Goal: Task Accomplishment & Management: Manage account settings

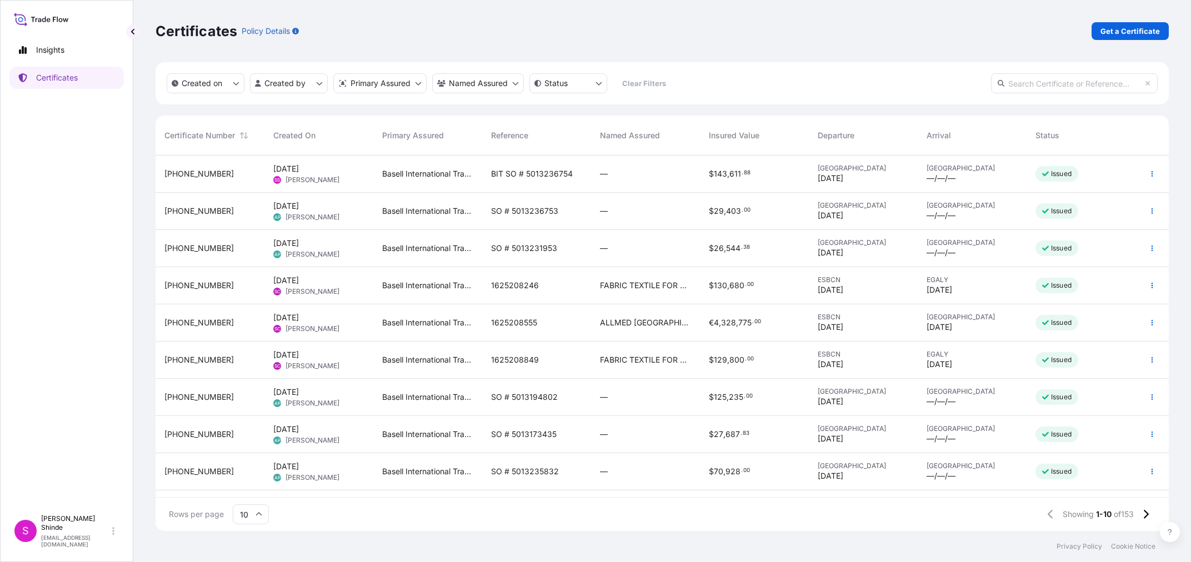
scroll to position [381, 1013]
click at [772, 39] on div "Certificates Policy Details Get a Certificate" at bounding box center [662, 31] width 1013 height 18
click at [1067, 84] on input "text" at bounding box center [1074, 83] width 167 height 20
paste input "5013262247"
type input "5013262247"
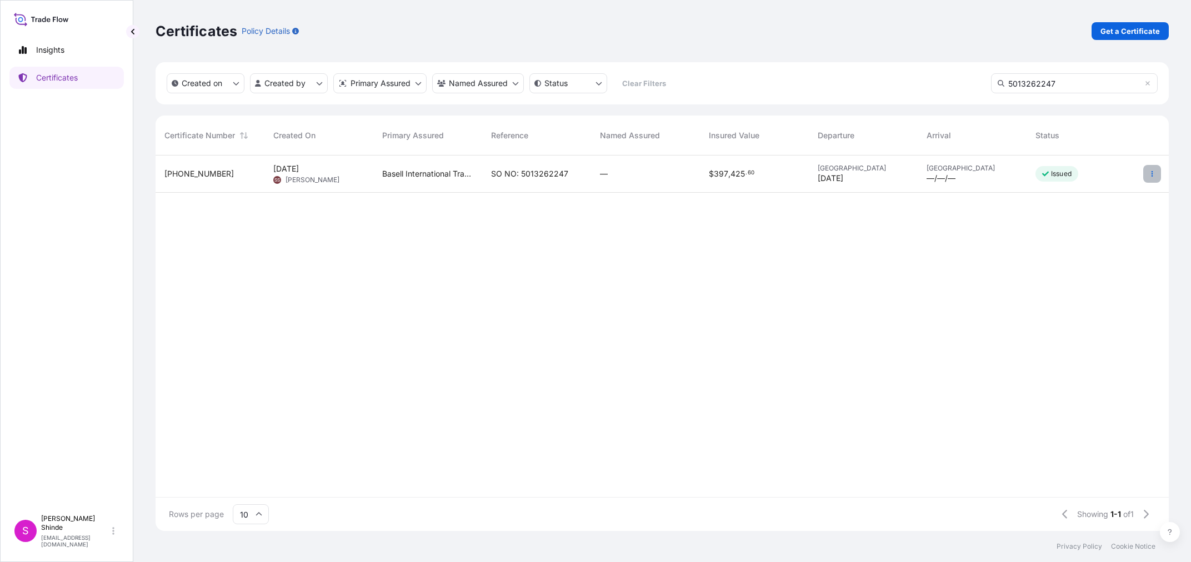
click at [1155, 174] on icon "button" at bounding box center [1152, 174] width 7 height 7
click at [1095, 197] on p "Edit details" at bounding box center [1081, 196] width 40 height 11
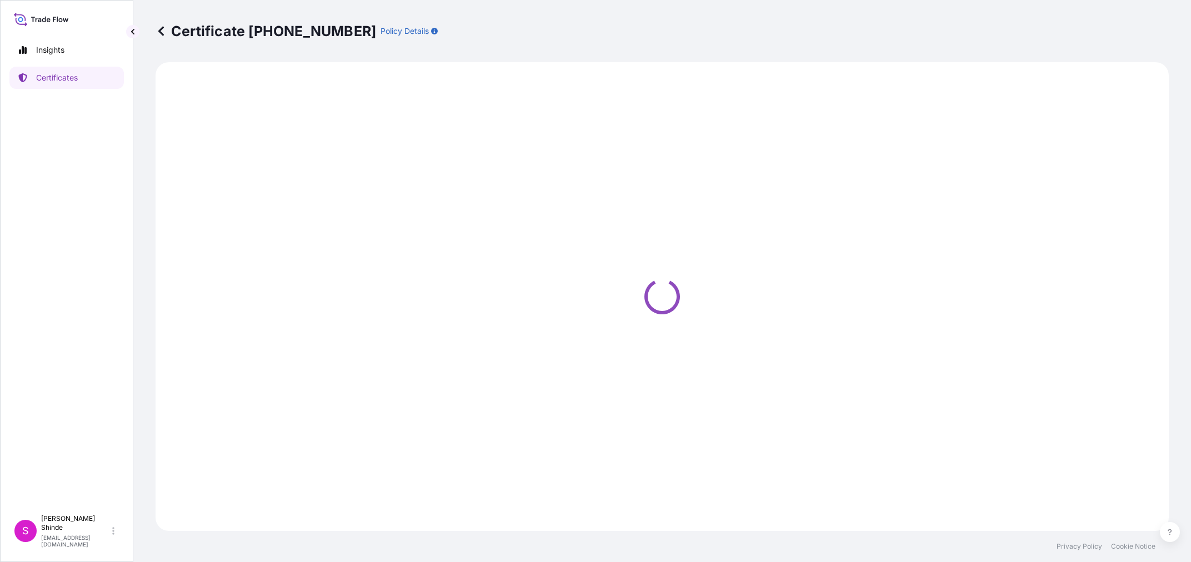
select select "Sea"
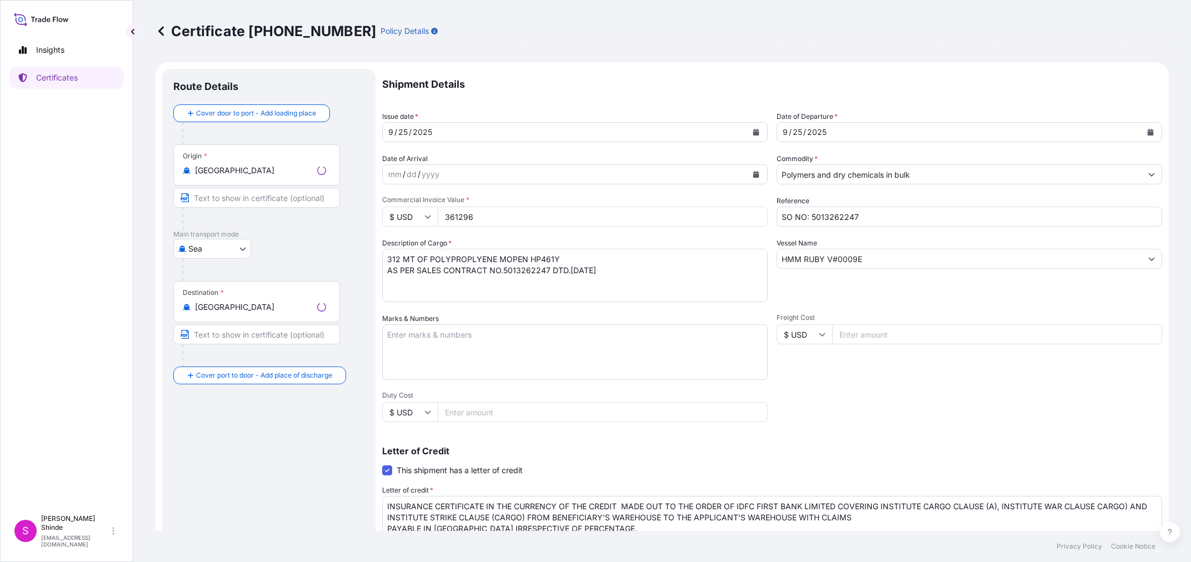
select select "32039"
click at [434, 133] on div "[DATE]" at bounding box center [565, 132] width 365 height 20
click at [756, 129] on icon "Calendar" at bounding box center [756, 132] width 7 height 7
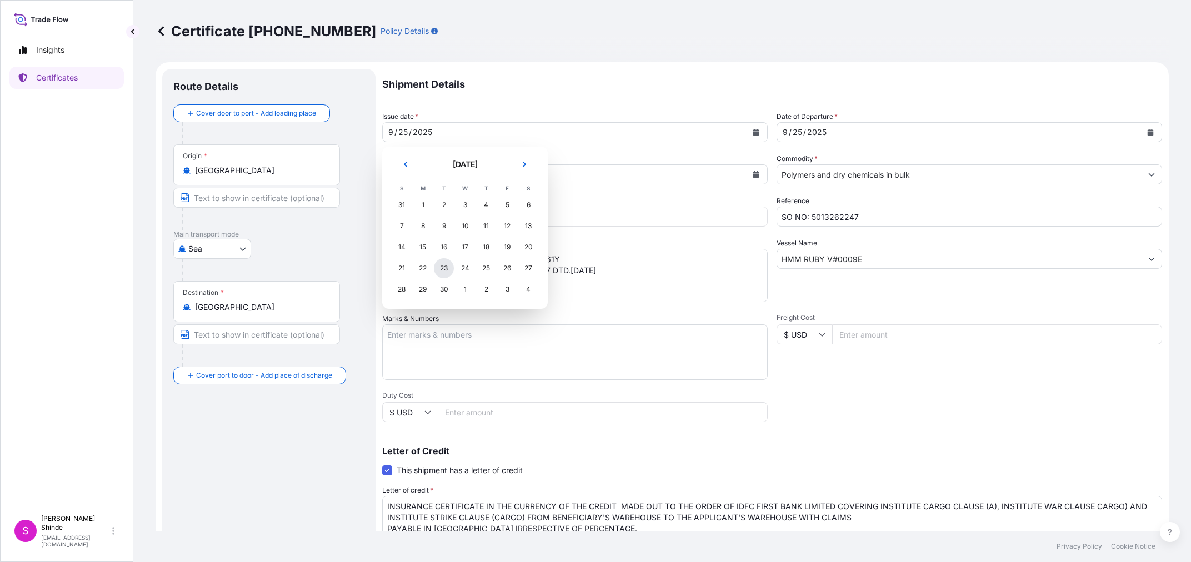
click at [443, 268] on div "23" at bounding box center [444, 268] width 20 height 20
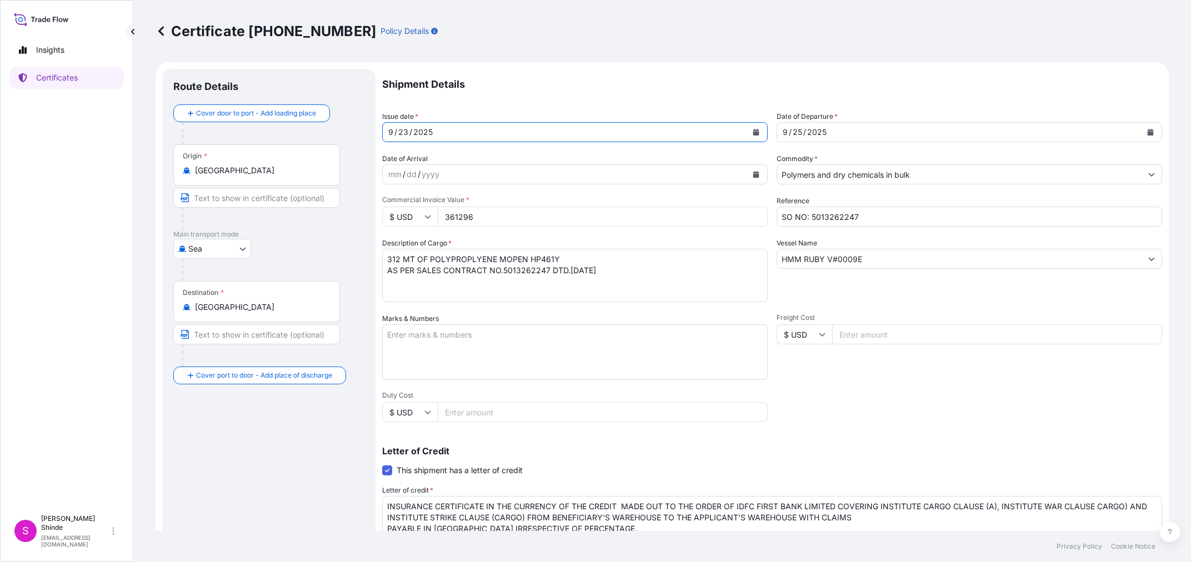
click at [487, 276] on textarea "312 MT OF POLYPROPLYENE MOPEN HP461Y AS PER SALES CONTRACT NO.5013262247 DTD.[D…" at bounding box center [575, 275] width 386 height 53
drag, startPoint x: 428, startPoint y: 259, endPoint x: 573, endPoint y: 256, distance: 144.5
click at [573, 256] on textarea "312 MT OF POLYPROPLYENE MOPEN HP461Y AS PER SALES CONTRACT NO.5013262247 DTD.[D…" at bounding box center [575, 275] width 386 height 53
paste textarea "L"
type textarea "312 MT OF POLYPROPLYENE MOPLEN HP461Y AS PER SALES CONTRACT NO.5013262247 DTD.[…"
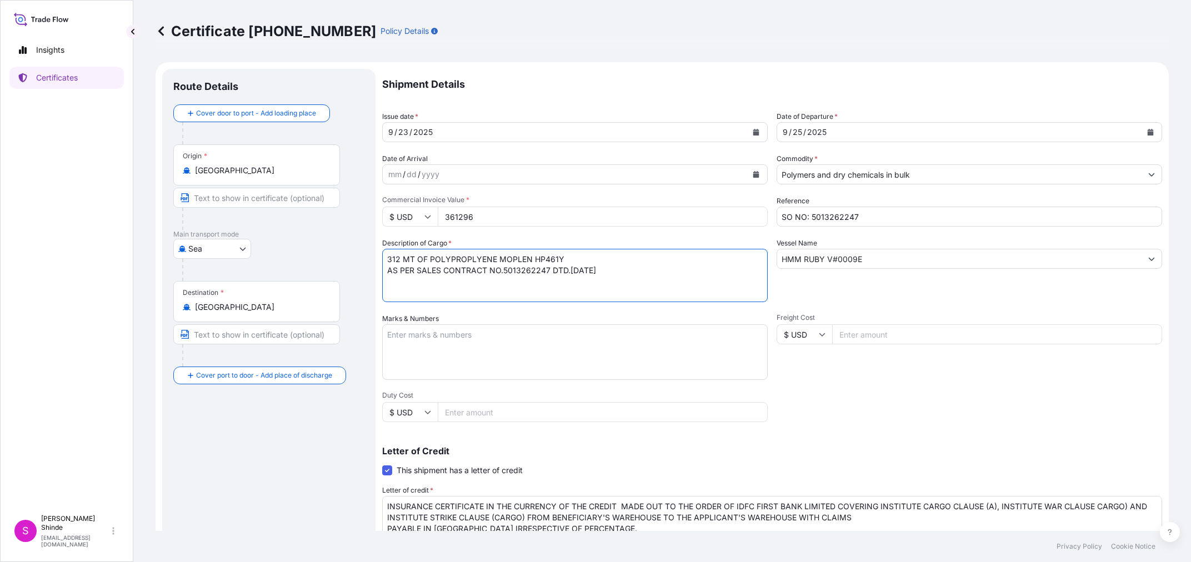
click at [929, 413] on div "Shipment Details Issue date * [DATE] Date of Departure * [DATE] Date of Arrival…" at bounding box center [772, 376] width 780 height 614
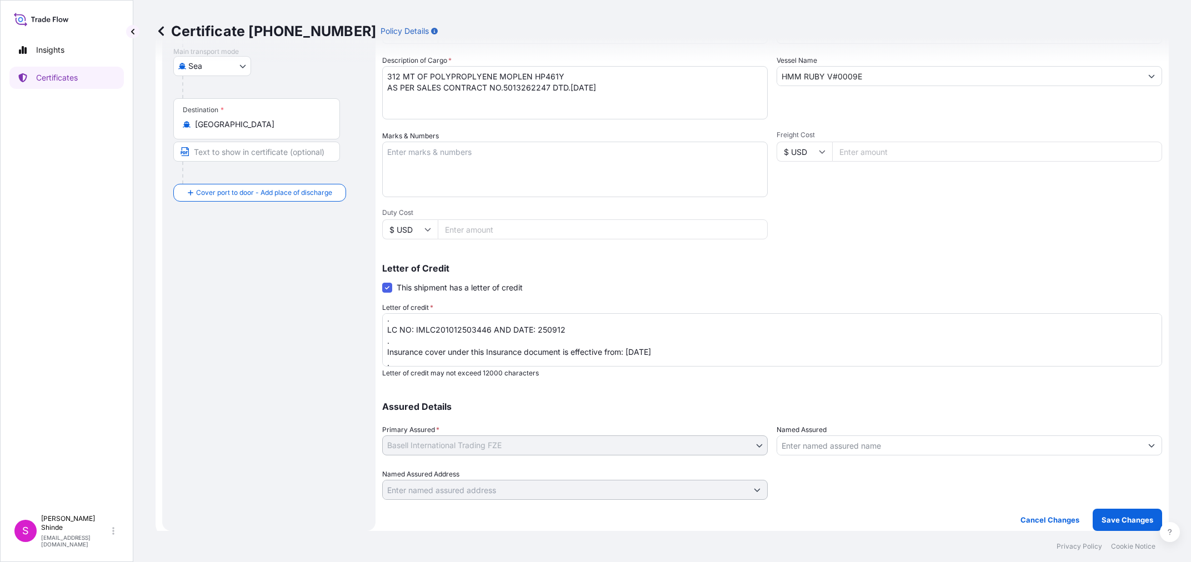
scroll to position [134, 0]
click at [1124, 513] on button "Save Changes" at bounding box center [1127, 520] width 69 height 22
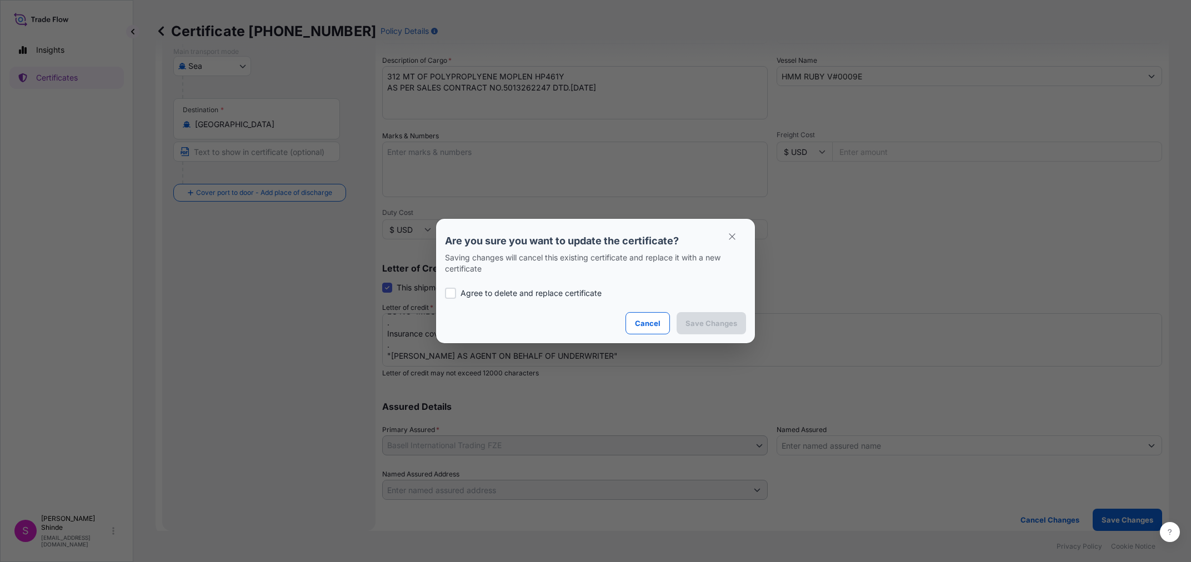
click at [534, 298] on p "Agree to delete and replace certificate" at bounding box center [531, 293] width 141 height 11
checkbox input "true"
click at [696, 321] on p "Save Changes" at bounding box center [712, 323] width 52 height 11
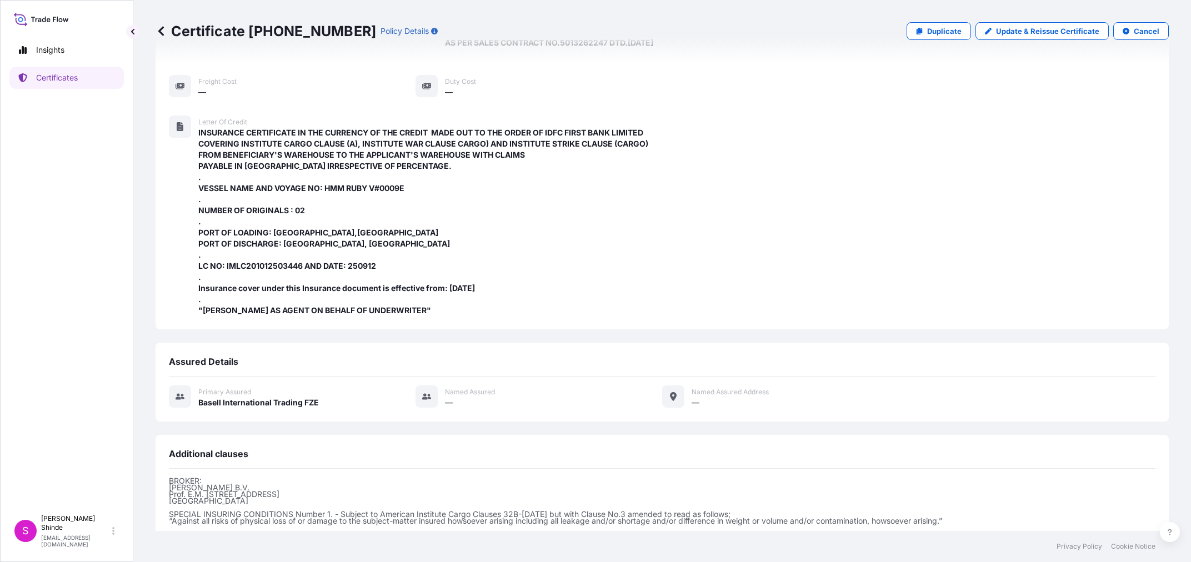
scroll to position [326, 0]
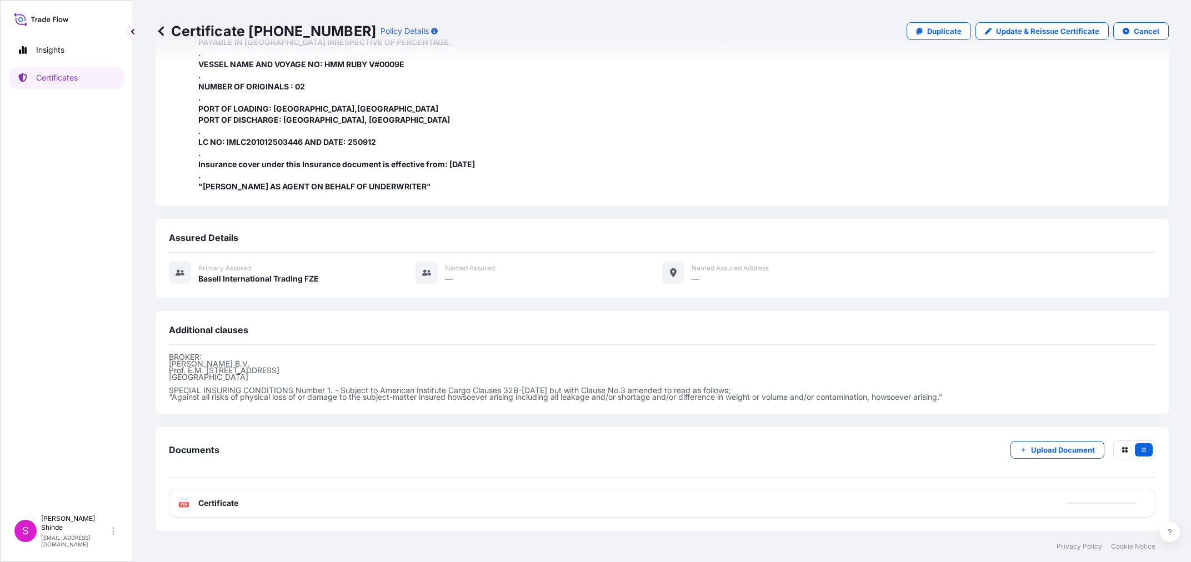
click at [265, 504] on div "PDF Certificate" at bounding box center [662, 503] width 987 height 29
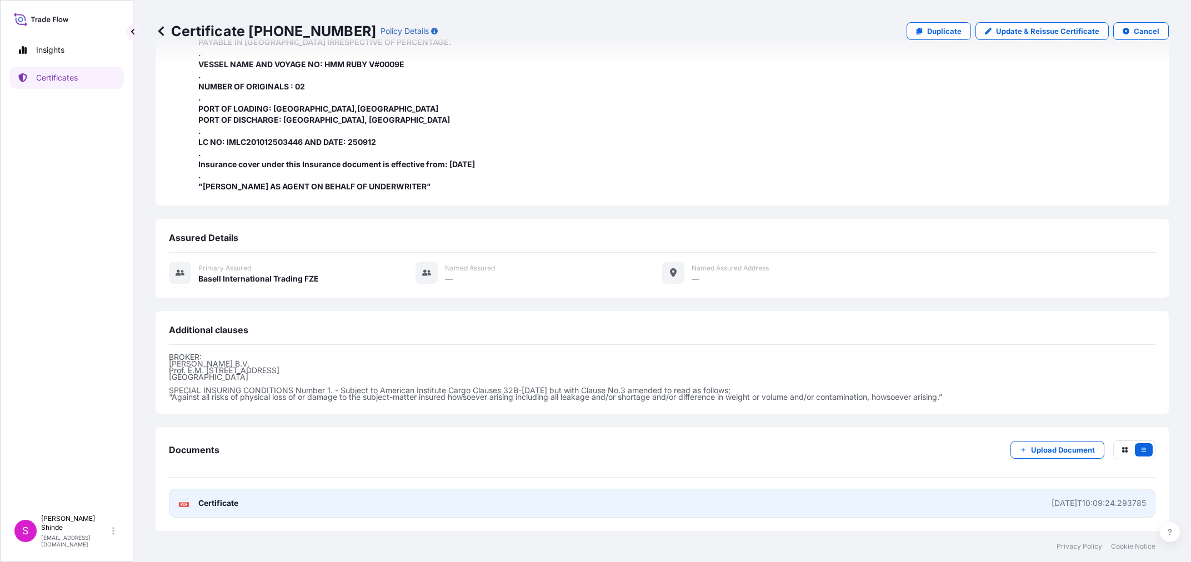
click at [201, 503] on span "Certificate" at bounding box center [218, 503] width 40 height 11
